Goal: Task Accomplishment & Management: Manage account settings

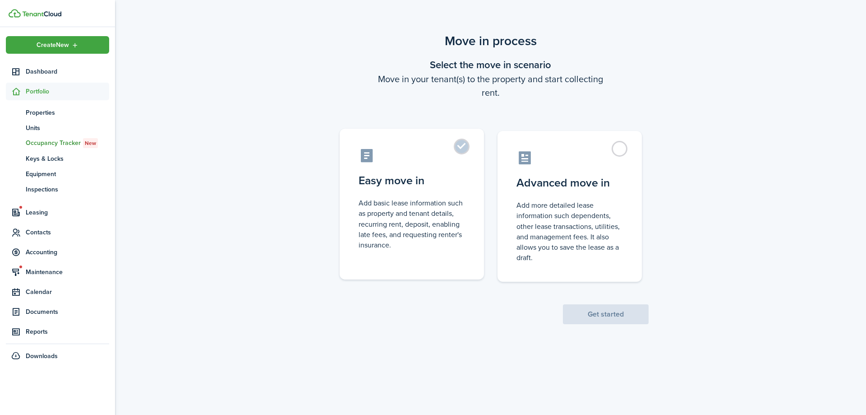
click at [425, 161] on control-radio-card-icon at bounding box center [412, 156] width 106 height 16
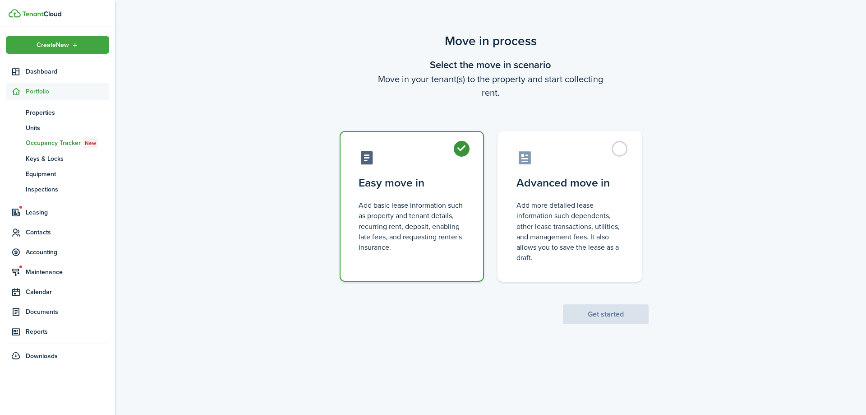
radio input "true"
click at [596, 313] on button "Get started" at bounding box center [606, 314] width 86 height 20
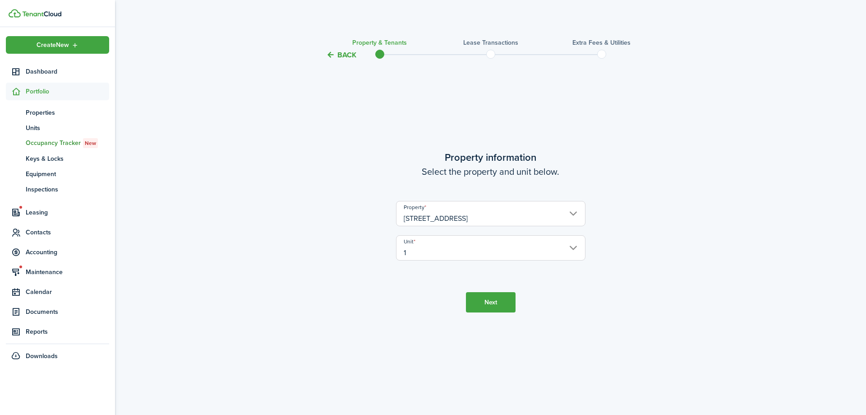
click at [483, 301] on button "Next" at bounding box center [491, 302] width 50 height 20
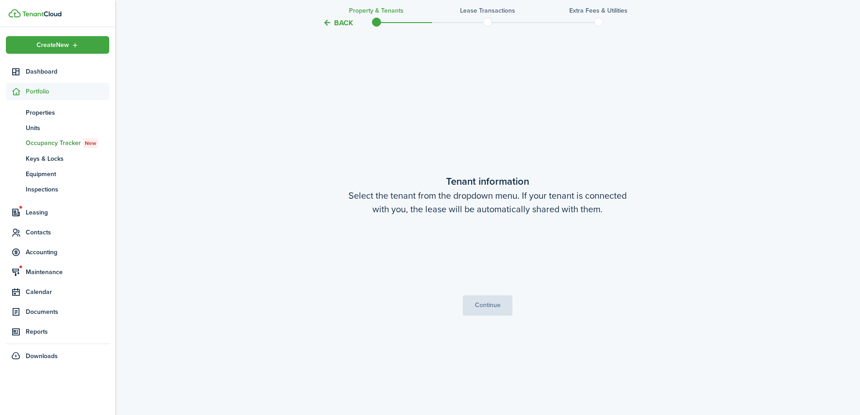
scroll to position [354, 0]
click at [474, 241] on input "Tenants" at bounding box center [487, 242] width 189 height 11
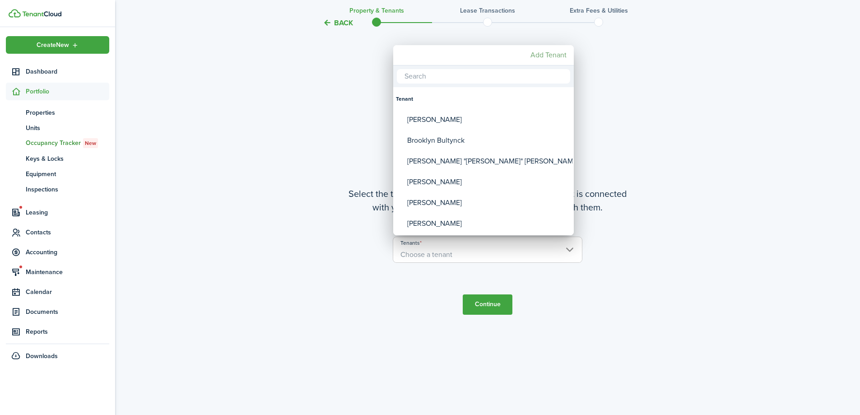
click at [552, 56] on mbsc-button "Add Tenant" at bounding box center [548, 55] width 43 height 16
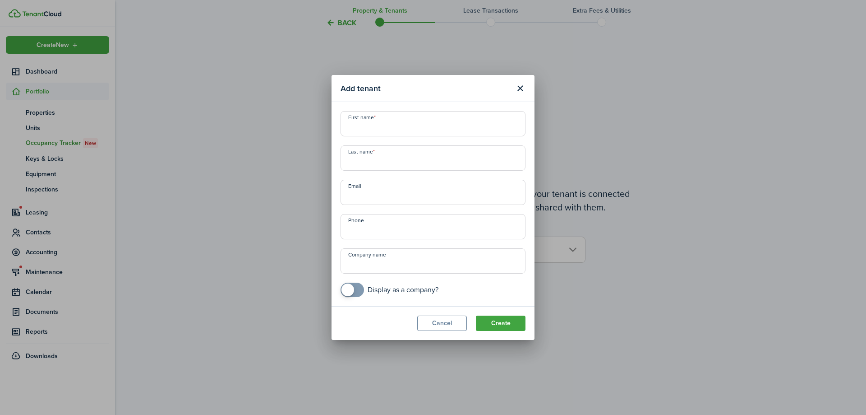
click at [389, 129] on input "First name" at bounding box center [433, 123] width 185 height 25
type input "[PERSON_NAME]"
click at [387, 226] on input "+1" at bounding box center [433, 226] width 185 height 25
type input "[PHONE_NUMBER]"
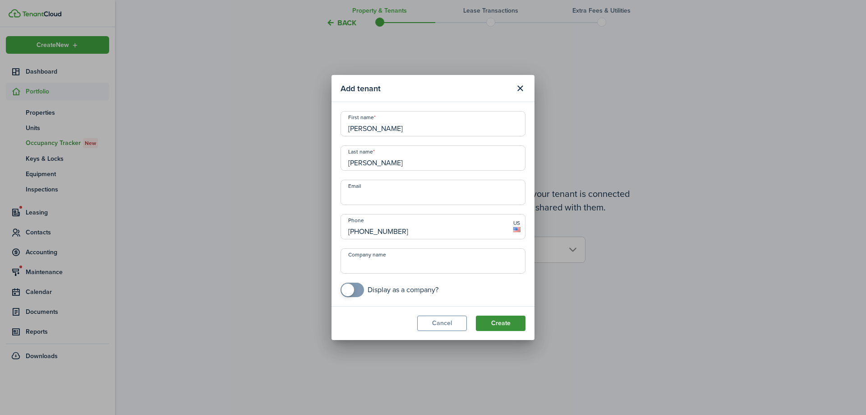
click at [522, 328] on button "Create" at bounding box center [501, 322] width 50 height 15
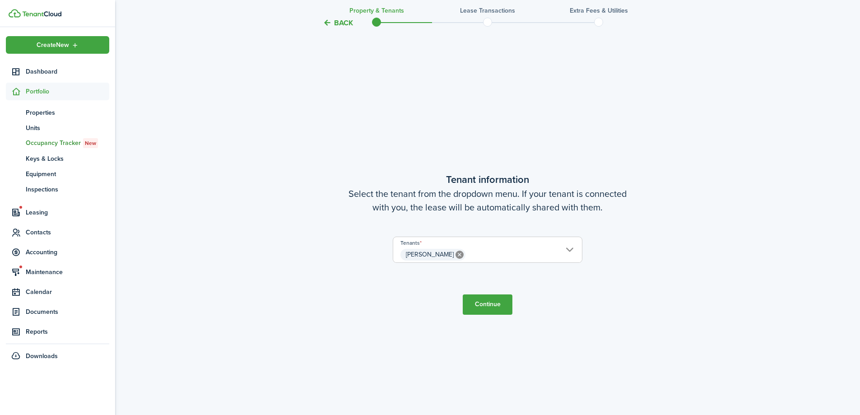
click at [483, 301] on button "Continue" at bounding box center [488, 304] width 50 height 20
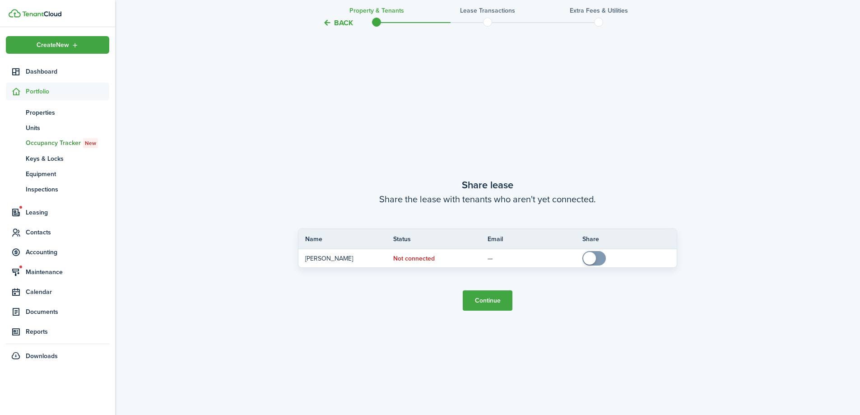
scroll to position [769, 0]
click at [483, 301] on button "Continue" at bounding box center [488, 299] width 50 height 20
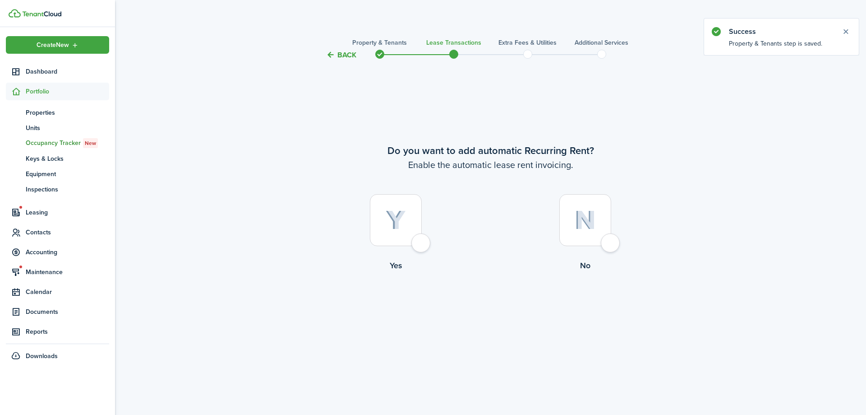
click at [422, 242] on div at bounding box center [396, 220] width 52 height 52
radio input "true"
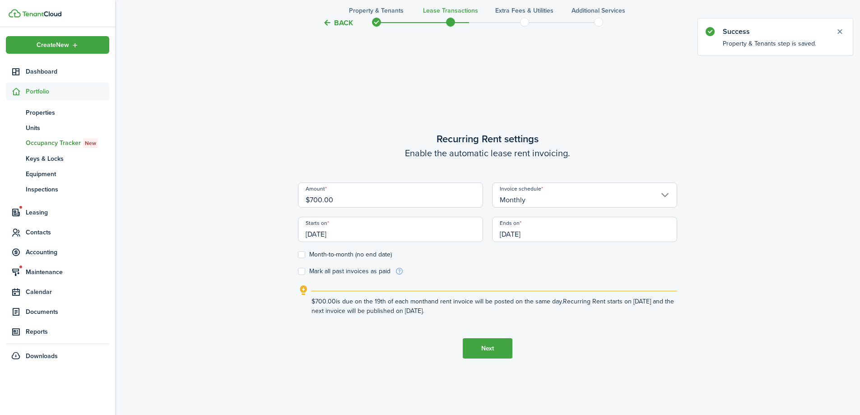
scroll to position [354, 0]
click at [391, 227] on input "[DATE]" at bounding box center [390, 227] width 185 height 25
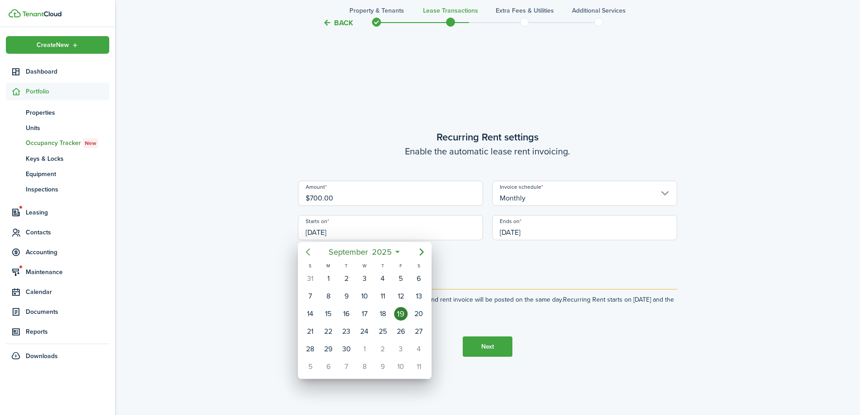
click at [310, 251] on icon "Previous page" at bounding box center [307, 251] width 11 height 11
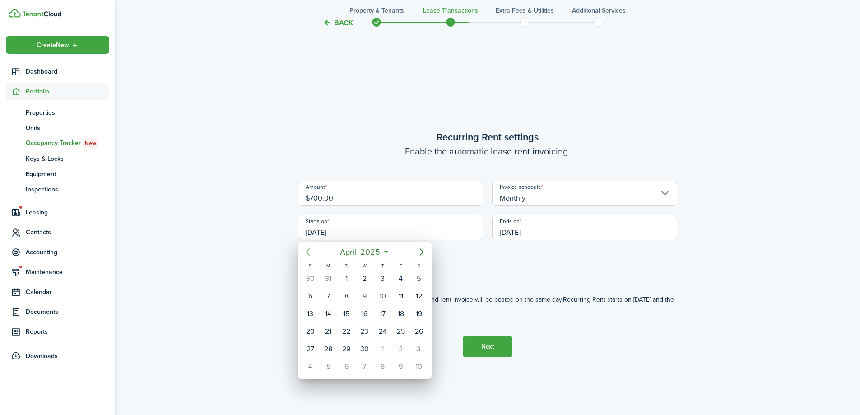
click at [310, 251] on icon "Previous page" at bounding box center [307, 251] width 11 height 11
click at [418, 282] on div "1" at bounding box center [419, 279] width 14 height 14
type input "[DATE]"
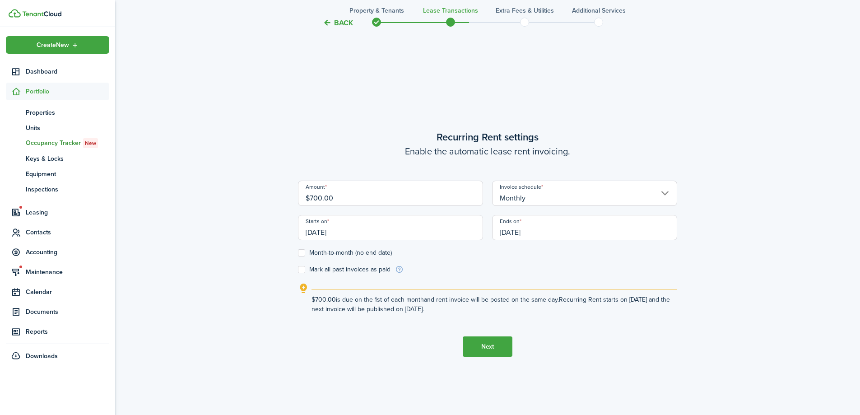
click at [554, 231] on input "[DATE]" at bounding box center [584, 227] width 185 height 25
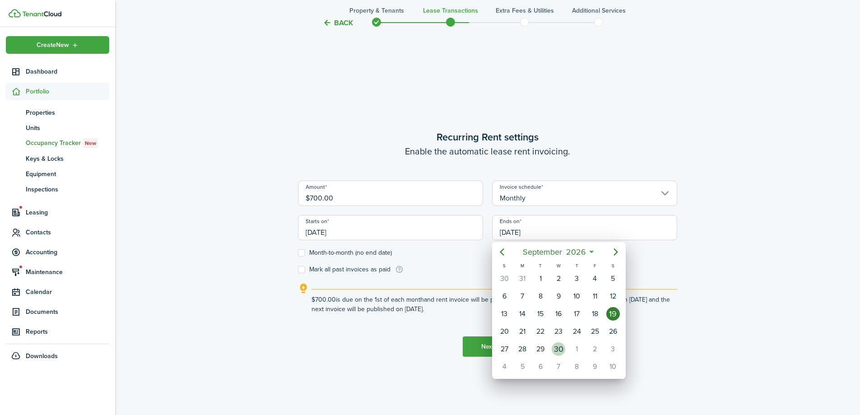
click at [561, 347] on div "30" at bounding box center [558, 349] width 14 height 14
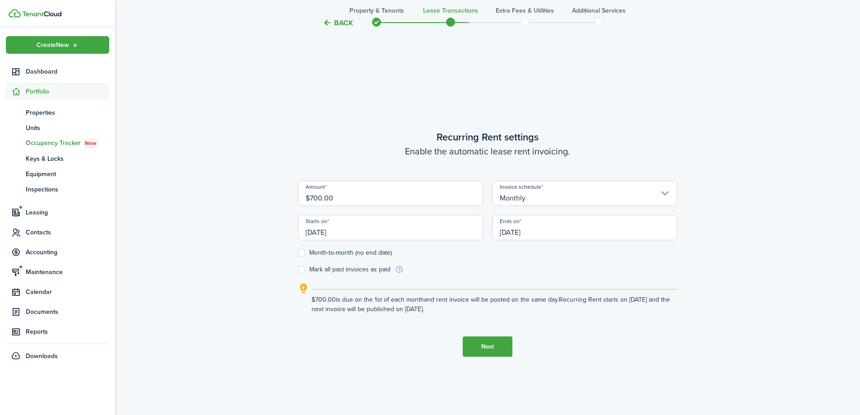
click at [485, 349] on button "Next" at bounding box center [488, 346] width 50 height 20
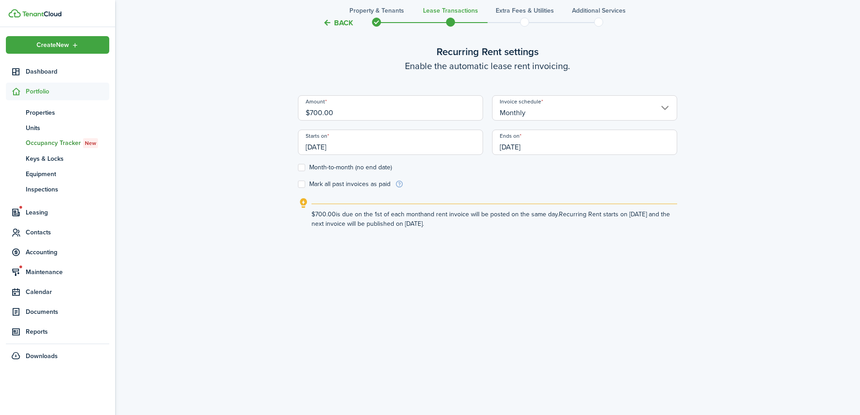
scroll to position [318, 0]
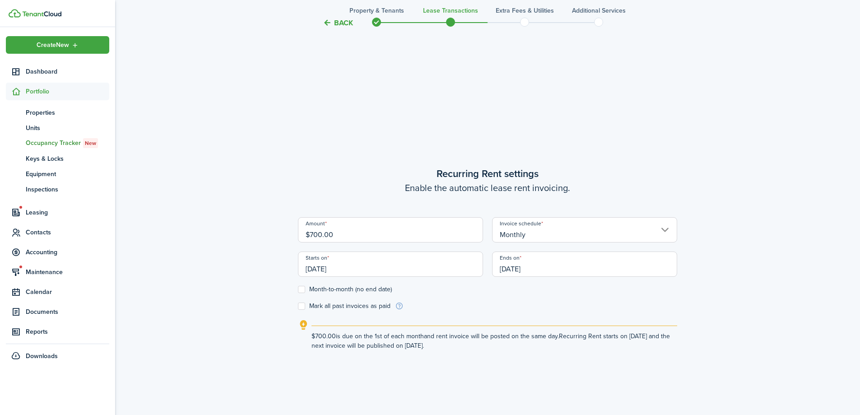
click at [530, 266] on input "[DATE]" at bounding box center [584, 263] width 185 height 25
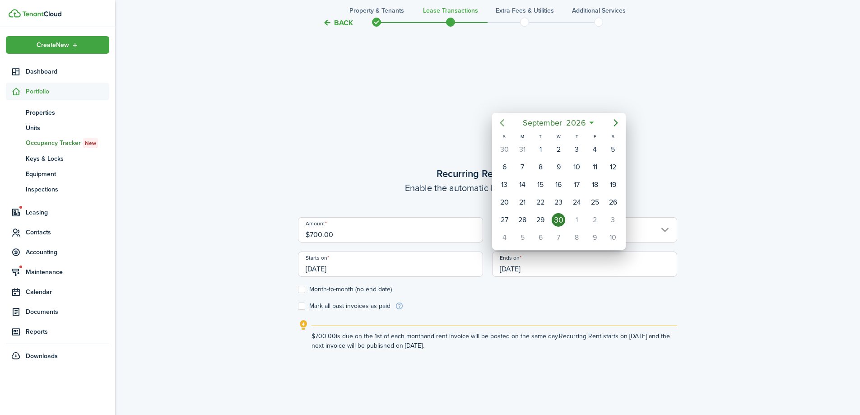
click at [505, 119] on icon "Previous page" at bounding box center [501, 122] width 11 height 11
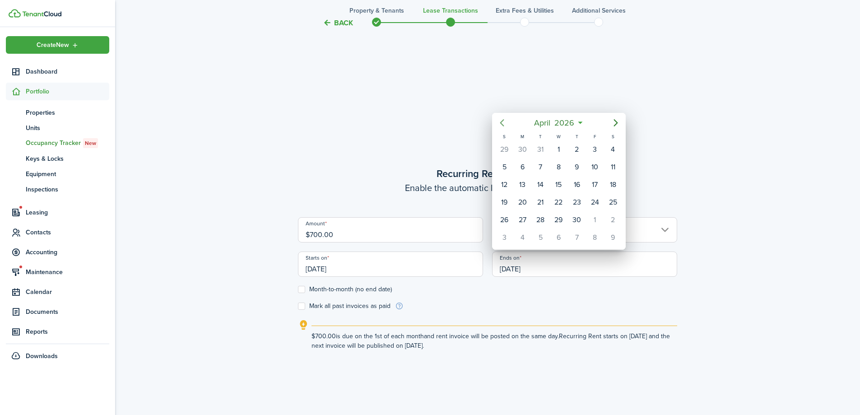
click at [505, 119] on icon "Previous page" at bounding box center [501, 122] width 11 height 11
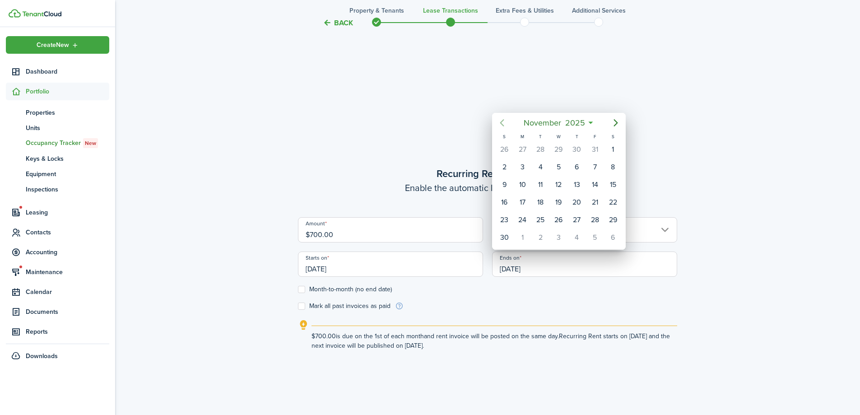
click at [505, 119] on icon "Previous page" at bounding box center [501, 122] width 11 height 11
click at [613, 219] on div "30" at bounding box center [613, 220] width 14 height 14
type input "[DATE]"
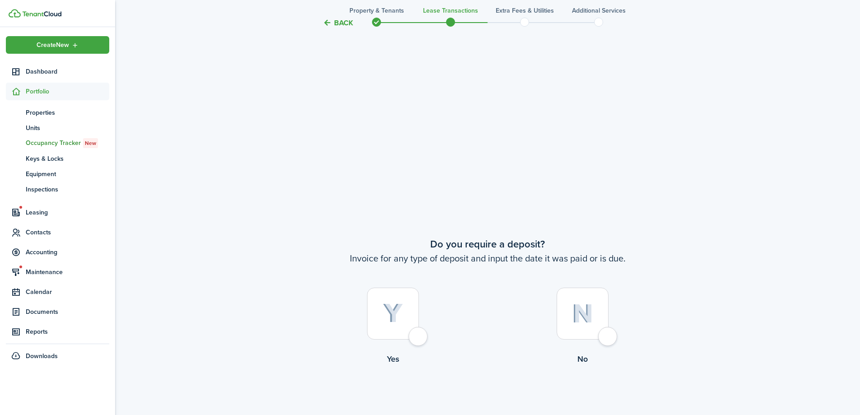
scroll to position [679, 0]
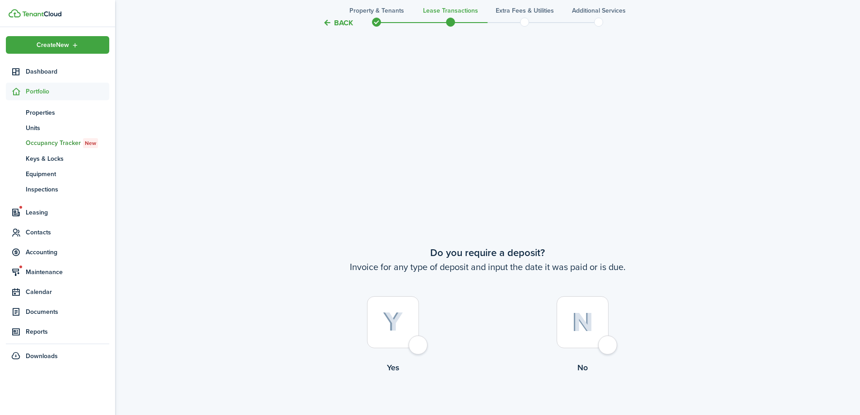
click at [604, 338] on div at bounding box center [582, 322] width 52 height 52
radio input "true"
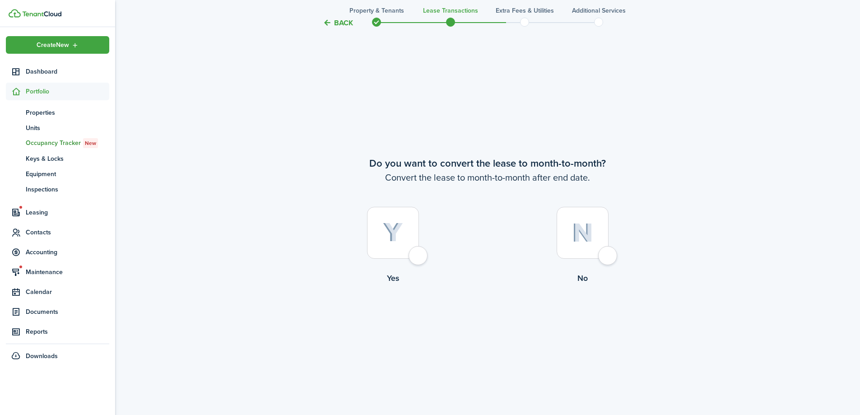
scroll to position [1184, 0]
click at [415, 252] on div at bounding box center [393, 232] width 52 height 52
radio input "true"
click at [490, 315] on button "Continue" at bounding box center [488, 320] width 50 height 20
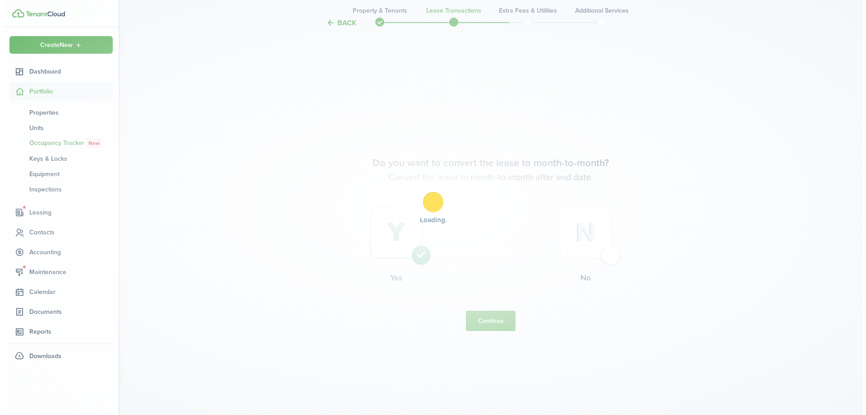
scroll to position [0, 0]
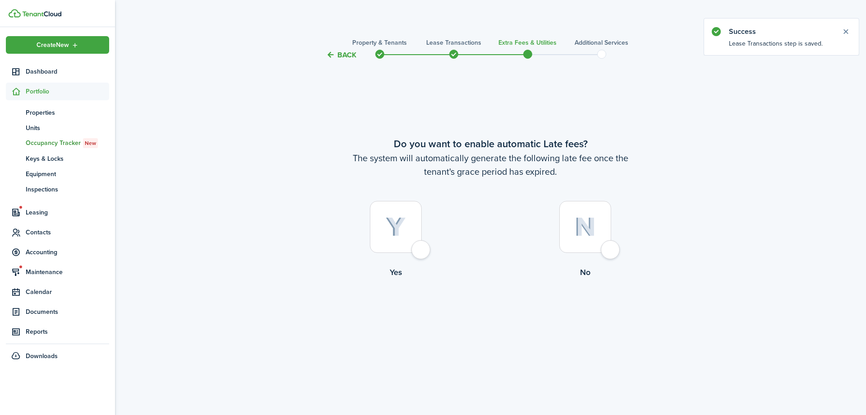
click at [608, 253] on div at bounding box center [586, 227] width 52 height 52
radio input "true"
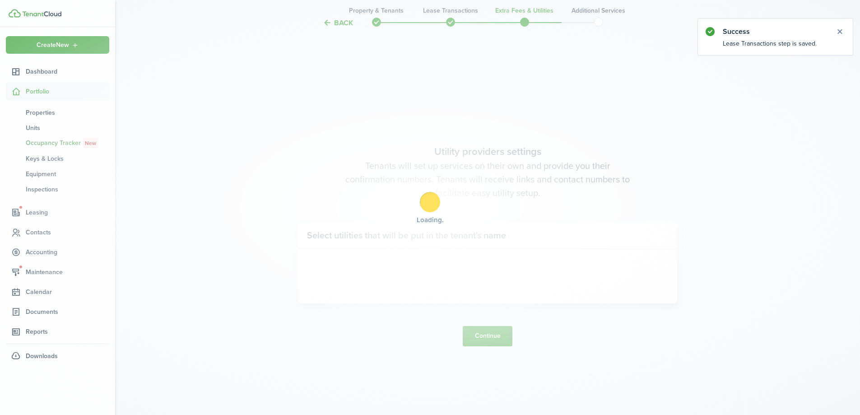
scroll to position [354, 0]
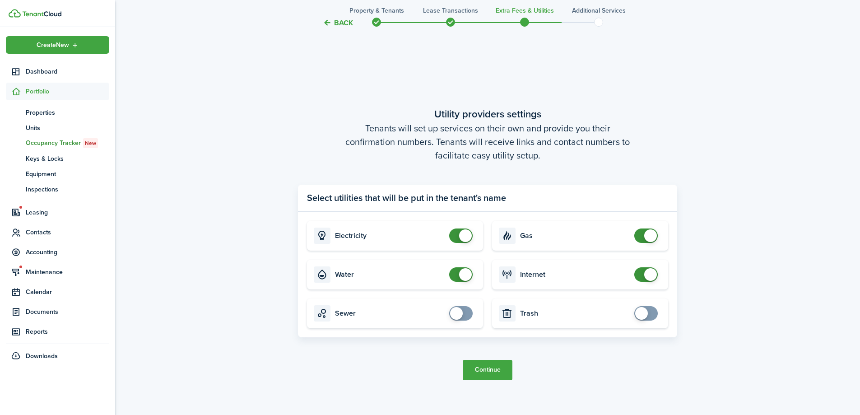
checkbox input "false"
click at [458, 274] on span at bounding box center [460, 274] width 9 height 14
click at [495, 372] on button "Continue" at bounding box center [488, 370] width 50 height 20
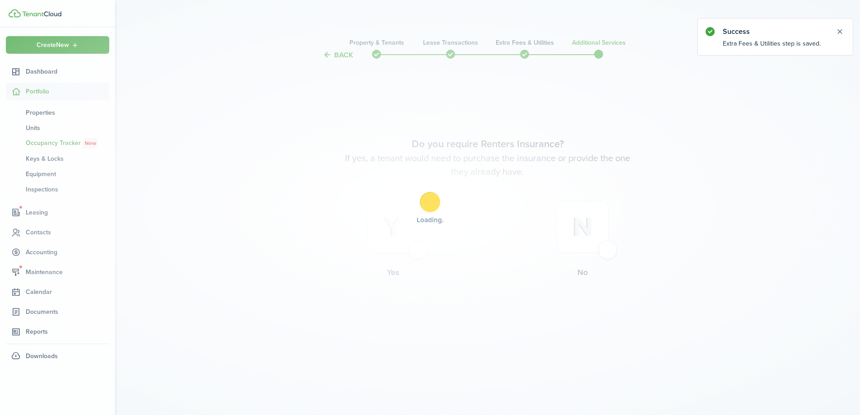
scroll to position [0, 0]
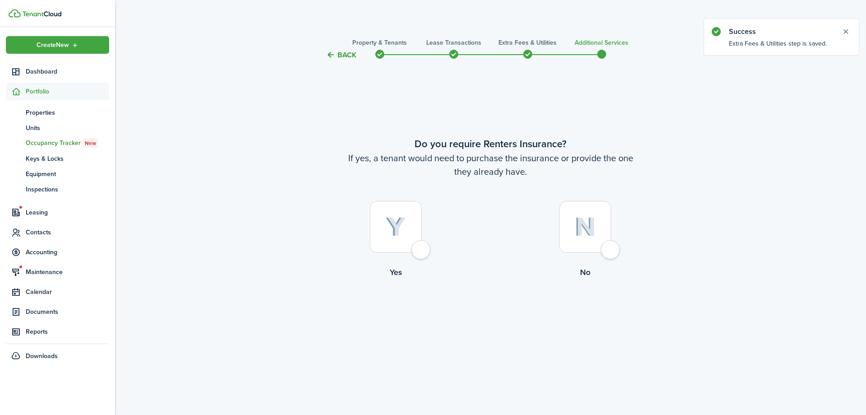
click at [601, 250] on div at bounding box center [586, 227] width 52 height 52
radio input "true"
click at [496, 315] on button "Complete move in" at bounding box center [491, 315] width 66 height 20
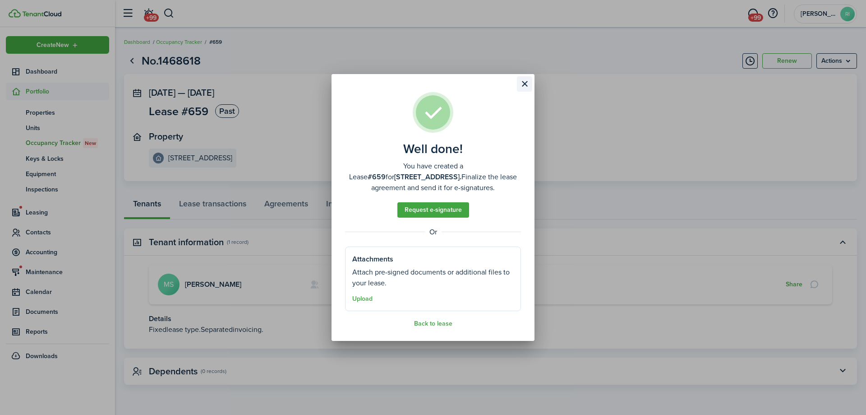
click at [527, 82] on button "Close modal" at bounding box center [524, 83] width 15 height 15
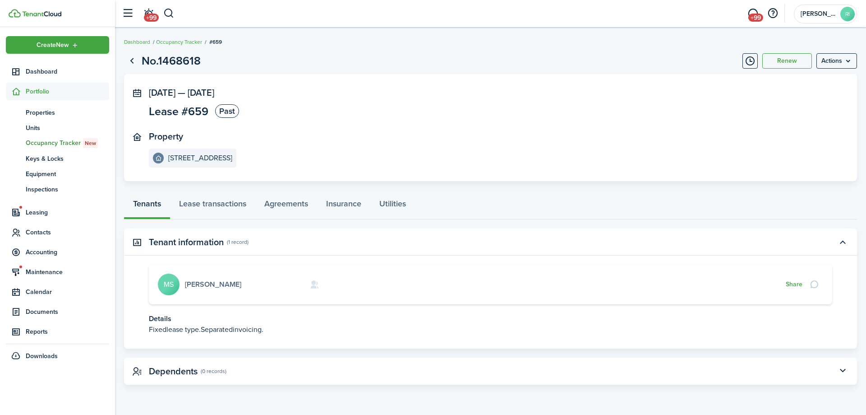
click at [232, 282] on link "[PERSON_NAME]" at bounding box center [213, 284] width 56 height 10
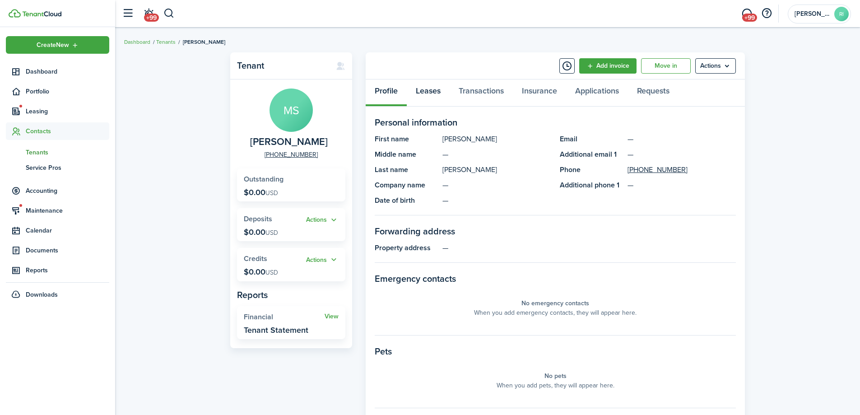
click at [436, 95] on link "Leases" at bounding box center [428, 92] width 43 height 27
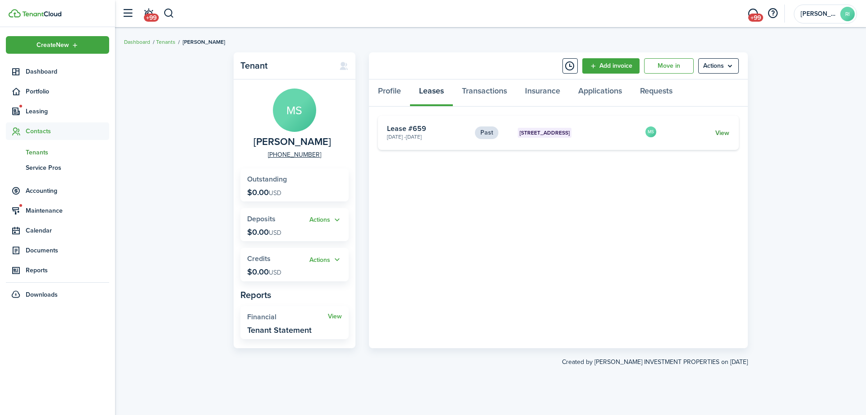
click at [727, 134] on link "View" at bounding box center [723, 132] width 14 height 9
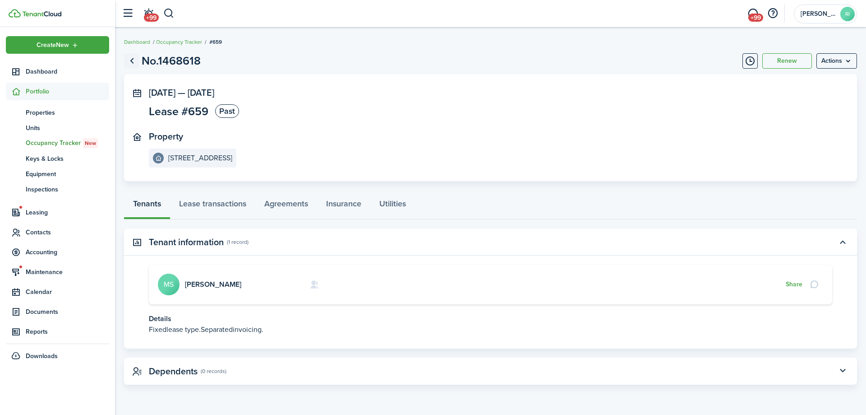
click at [134, 61] on link "Go back" at bounding box center [131, 60] width 15 height 15
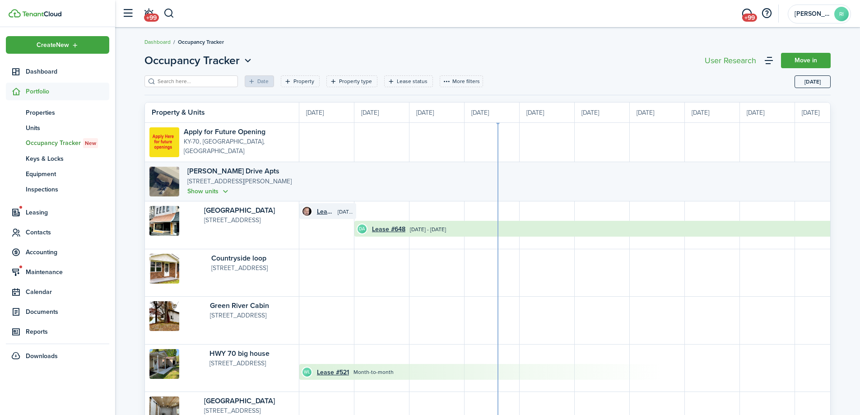
scroll to position [0, 165]
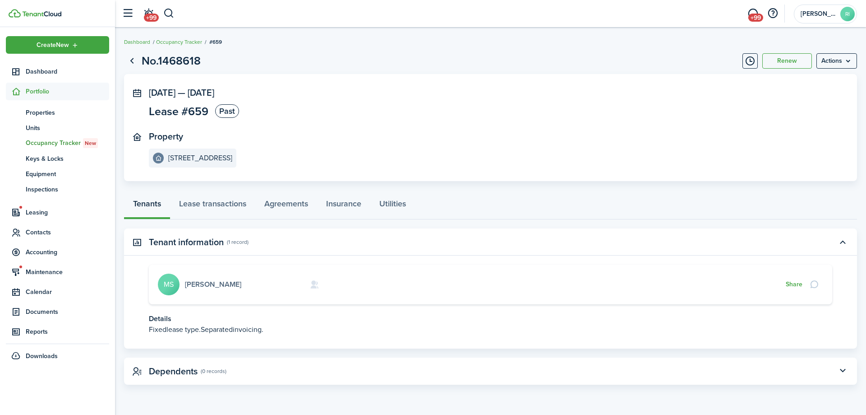
click at [218, 283] on link "[PERSON_NAME]" at bounding box center [213, 284] width 56 height 10
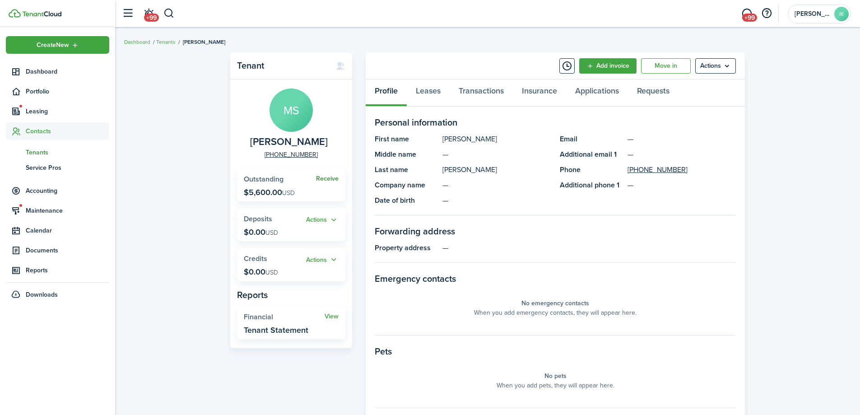
click at [325, 179] on link "Receive" at bounding box center [327, 178] width 23 height 7
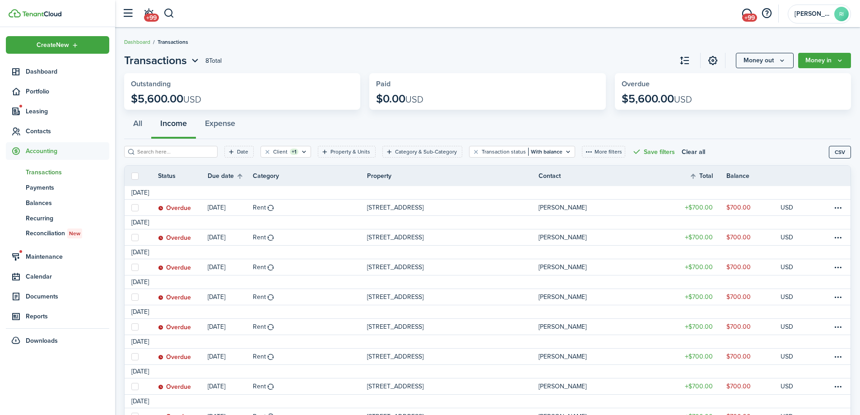
click at [135, 178] on label at bounding box center [134, 175] width 7 height 7
click at [131, 176] on input "checkbox" at bounding box center [131, 176] width 0 height 0
checkbox input "true"
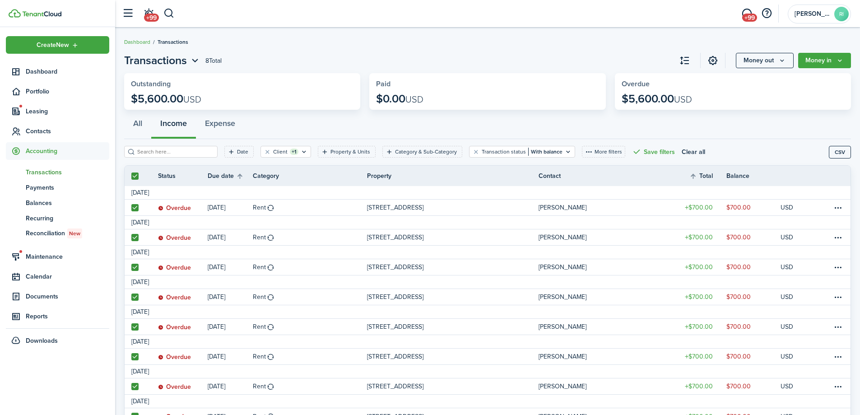
checkbox input "true"
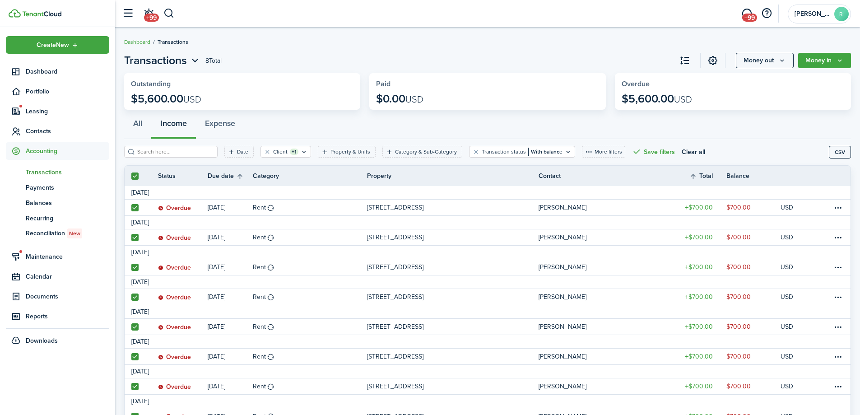
checkbox input "true"
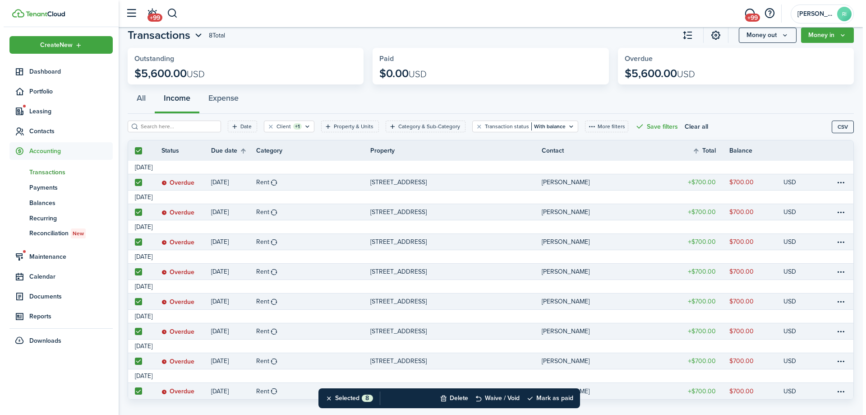
scroll to position [39, 0]
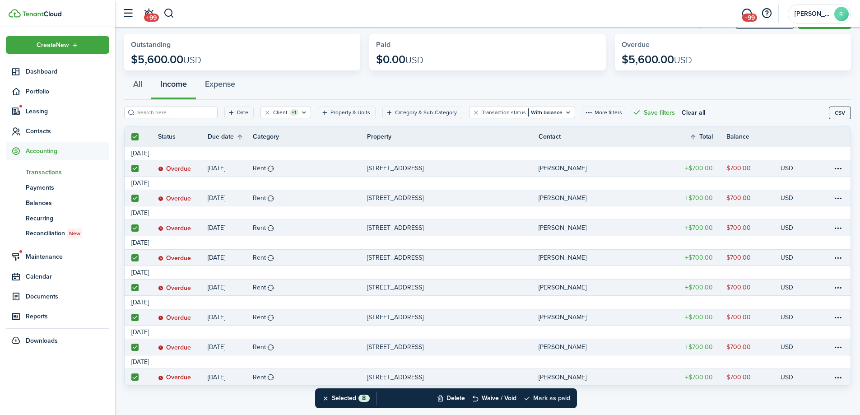
click at [556, 396] on button "Mark as paid" at bounding box center [546, 398] width 47 height 20
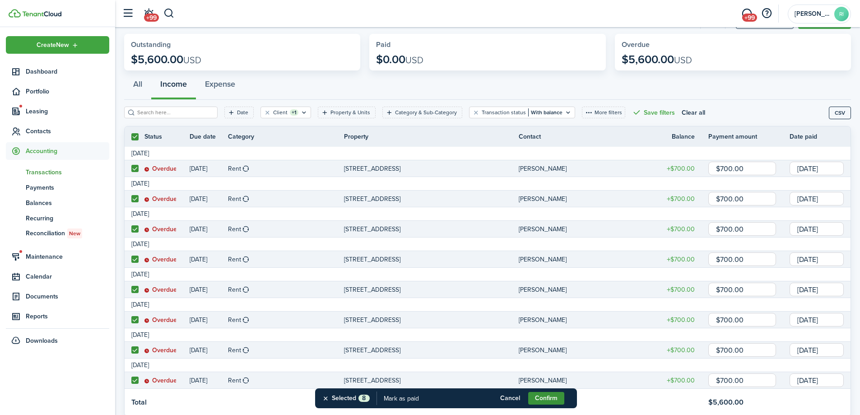
click at [546, 397] on button "Confirm" at bounding box center [546, 398] width 36 height 13
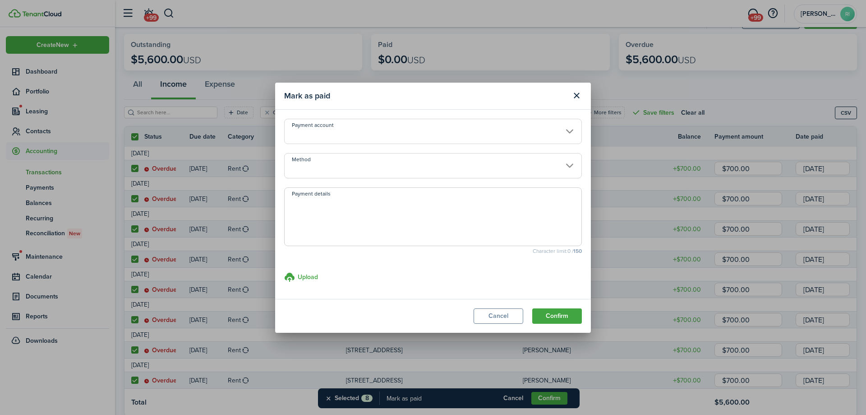
click at [388, 176] on input "Method" at bounding box center [433, 165] width 298 height 25
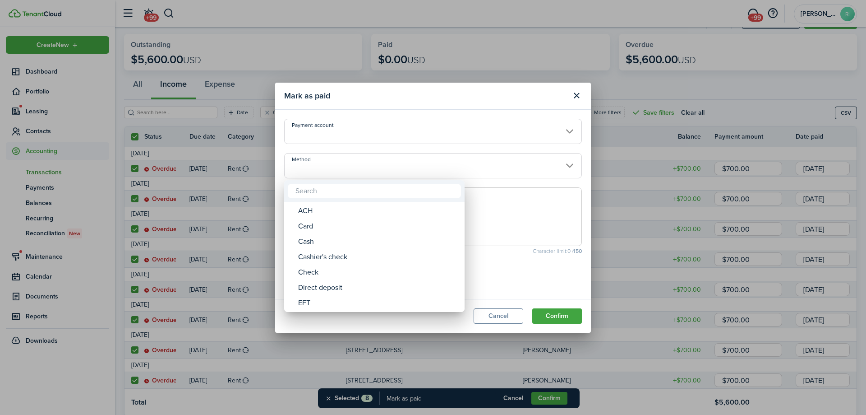
click at [389, 170] on div at bounding box center [433, 207] width 1011 height 559
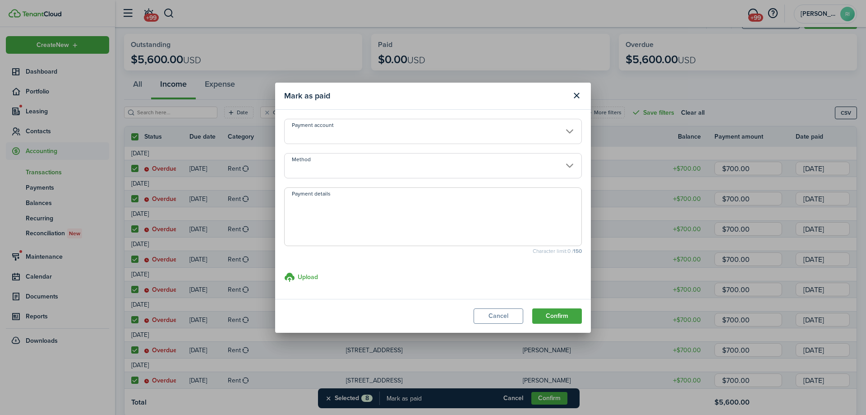
click at [390, 171] on input "Method" at bounding box center [433, 165] width 298 height 25
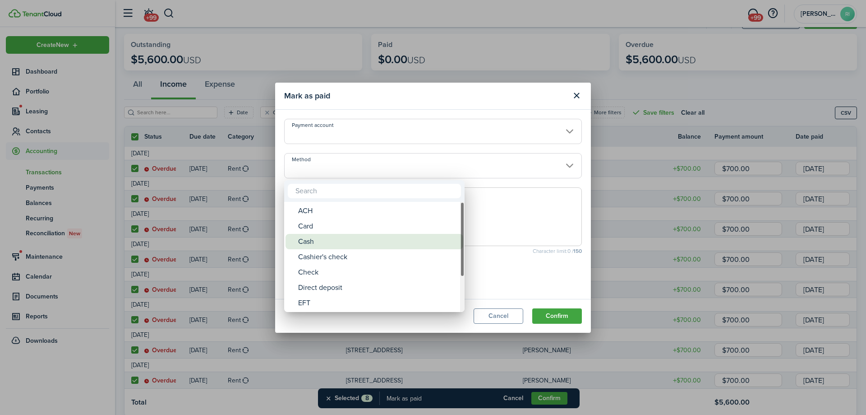
click at [356, 245] on div "Cash" at bounding box center [378, 241] width 160 height 15
type input "Cash"
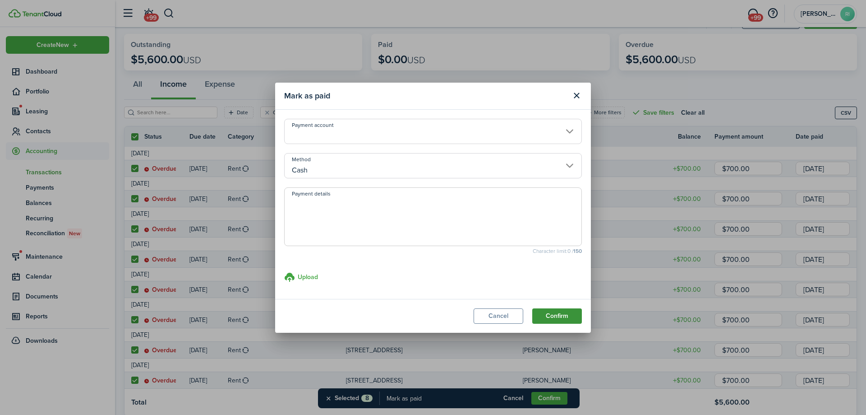
click at [552, 315] on button "Confirm" at bounding box center [557, 315] width 50 height 15
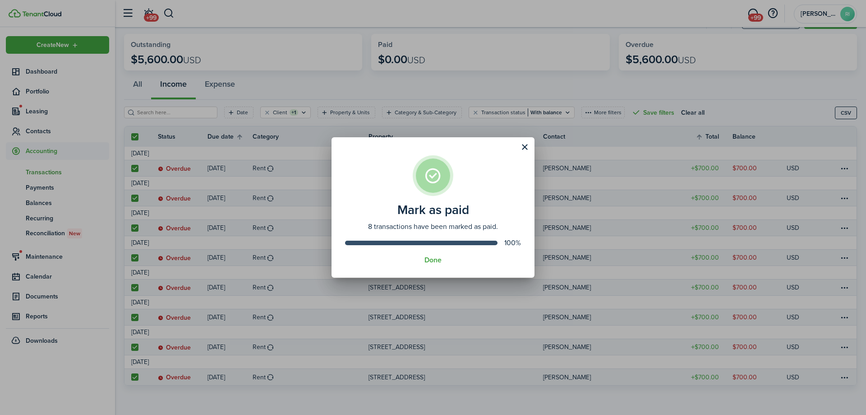
click at [441, 255] on assembled-view "Mark as paid 8 transactions have been marked as paid. 100% Done" at bounding box center [433, 207] width 203 height 141
click at [439, 258] on button "Done" at bounding box center [433, 260] width 17 height 8
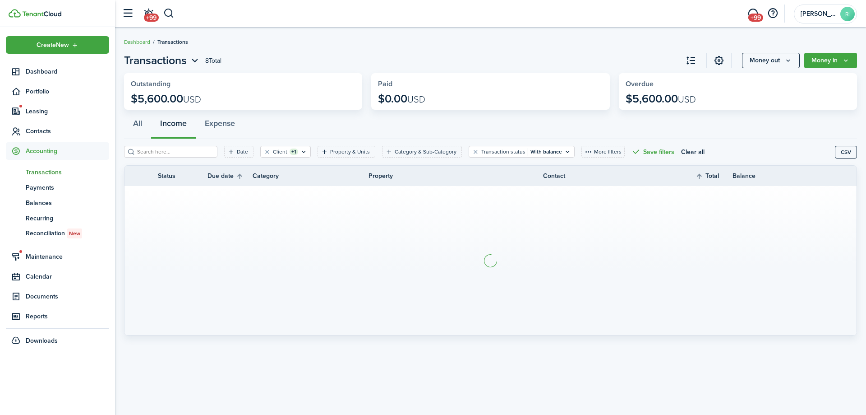
scroll to position [0, 0]
